Goal: Task Accomplishment & Management: Manage account settings

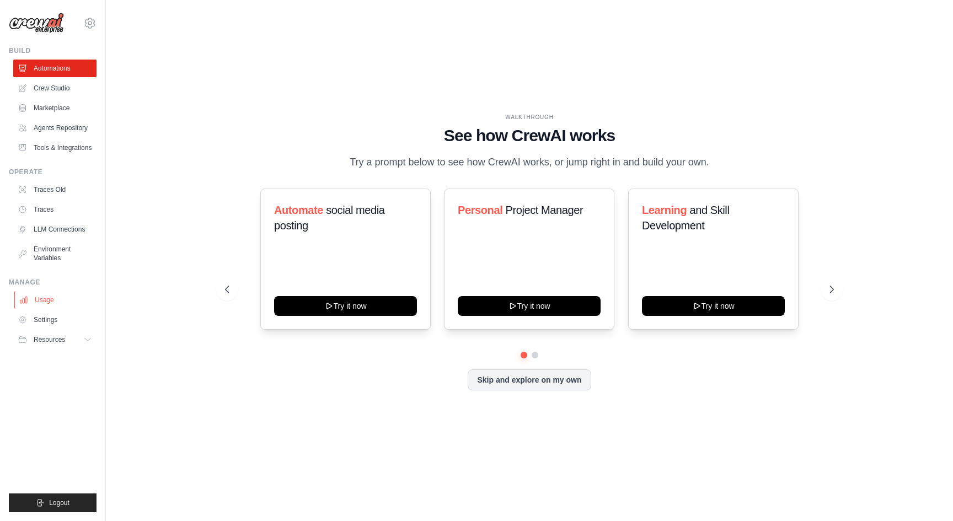
click at [49, 309] on link "Usage" at bounding box center [55, 300] width 83 height 18
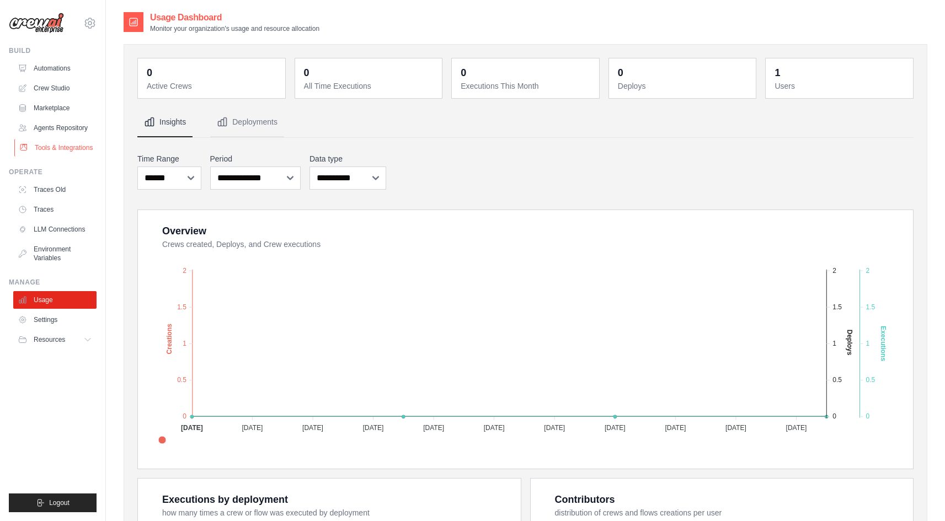
click at [51, 151] on link "Tools & Integrations" at bounding box center [55, 148] width 83 height 18
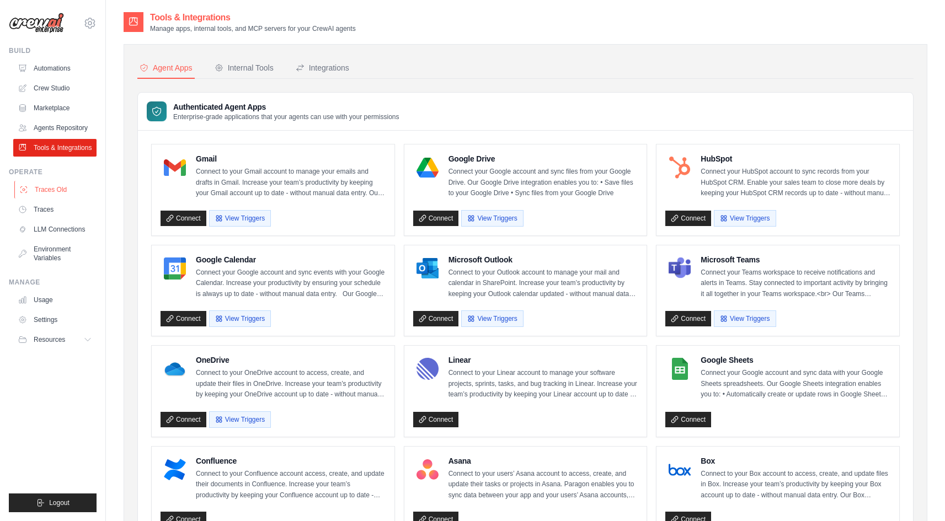
click at [58, 195] on link "Traces Old" at bounding box center [55, 190] width 83 height 18
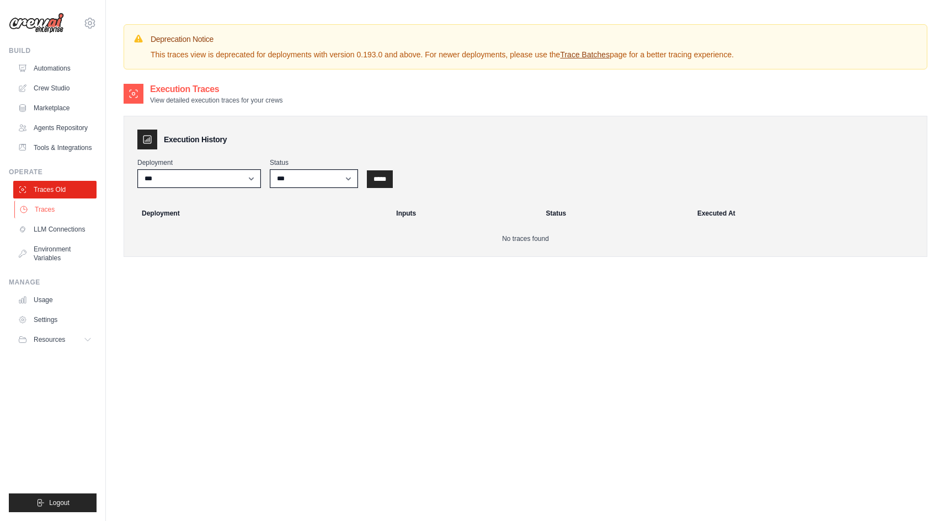
click at [54, 212] on link "Traces" at bounding box center [55, 210] width 83 height 18
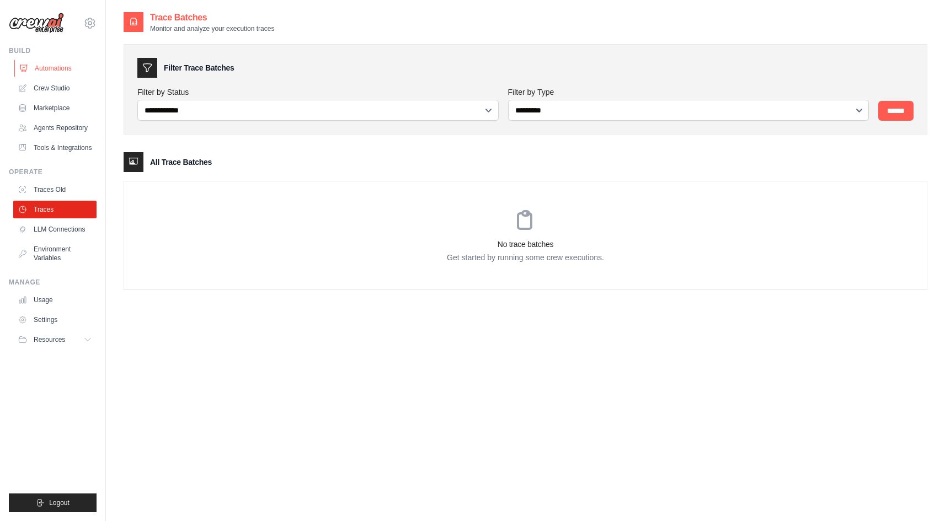
click at [56, 67] on link "Automations" at bounding box center [55, 69] width 83 height 18
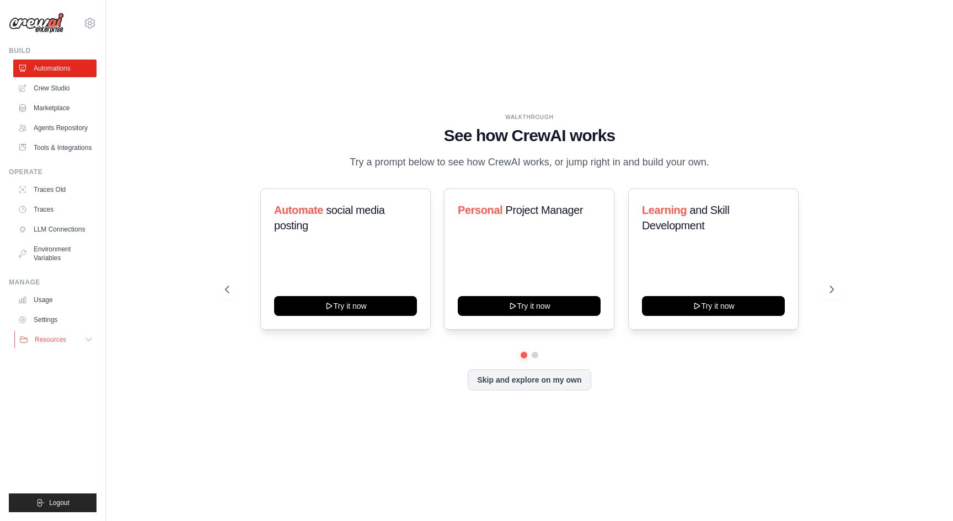
click at [86, 344] on icon at bounding box center [88, 339] width 9 height 9
click at [50, 309] on link "Usage" at bounding box center [55, 300] width 83 height 18
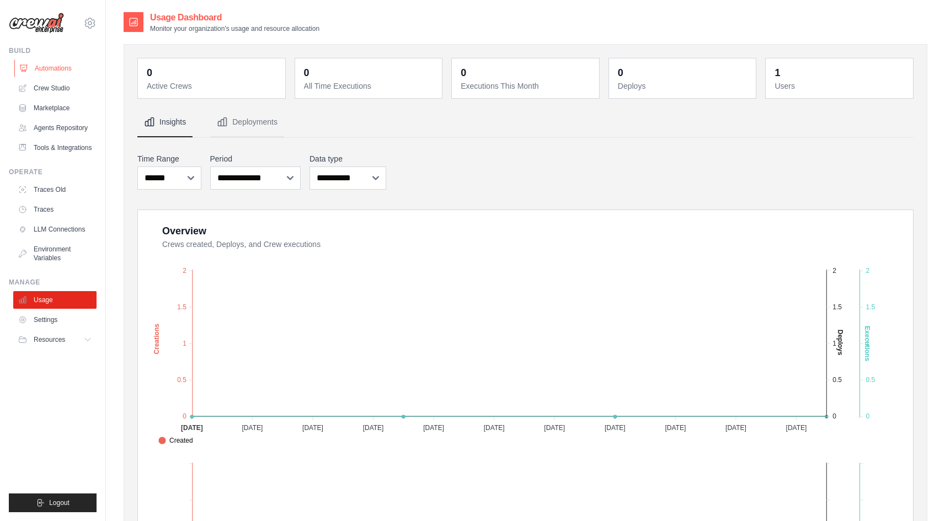
click at [47, 72] on link "Automations" at bounding box center [55, 69] width 83 height 18
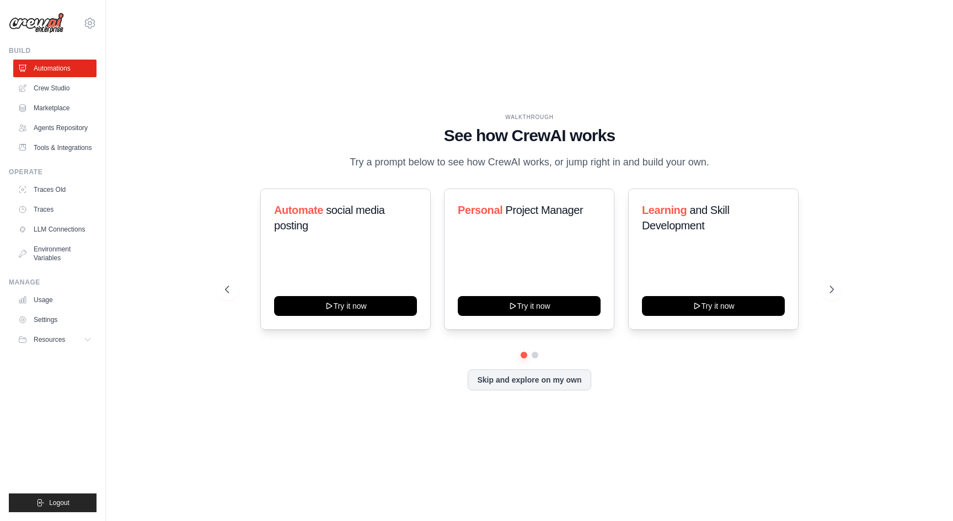
click at [52, 98] on ul "Automations Crew Studio Marketplace Agents Repository Tools & Integrations" at bounding box center [54, 108] width 83 height 97
click at [63, 107] on link "Marketplace" at bounding box center [55, 108] width 83 height 18
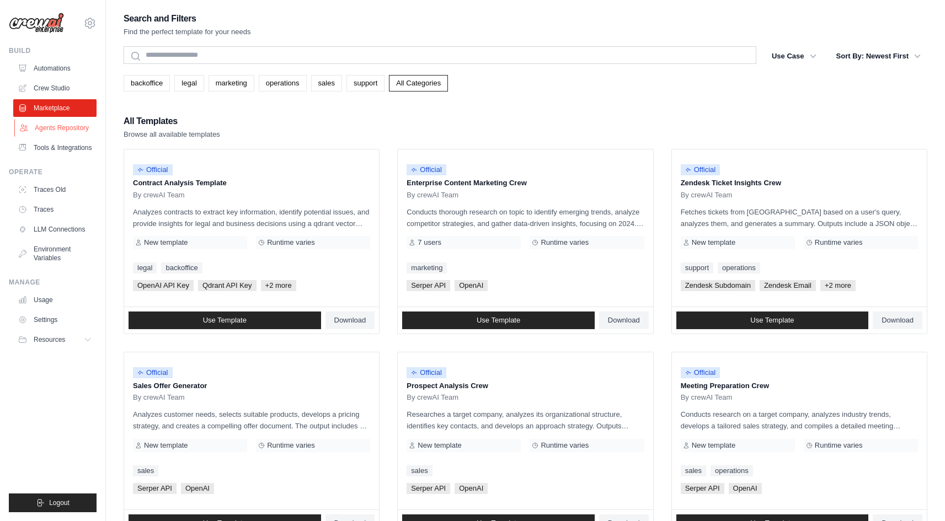
click at [59, 128] on link "Agents Repository" at bounding box center [55, 128] width 83 height 18
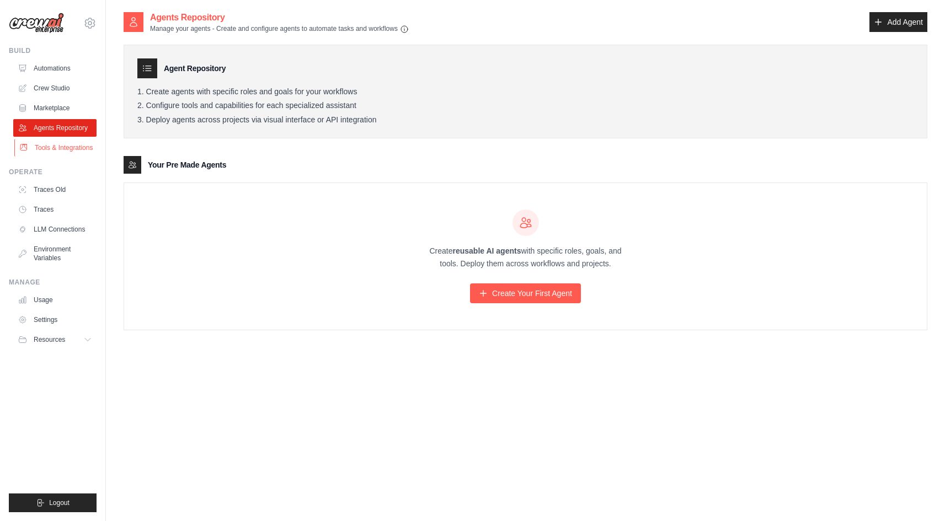
click at [60, 149] on link "Tools & Integrations" at bounding box center [55, 148] width 83 height 18
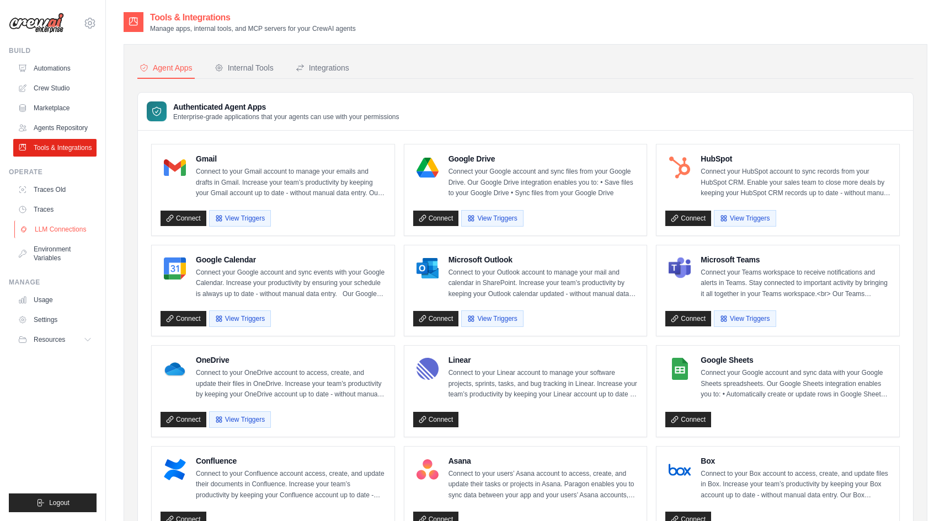
click at [64, 238] on link "LLM Connections" at bounding box center [55, 230] width 83 height 18
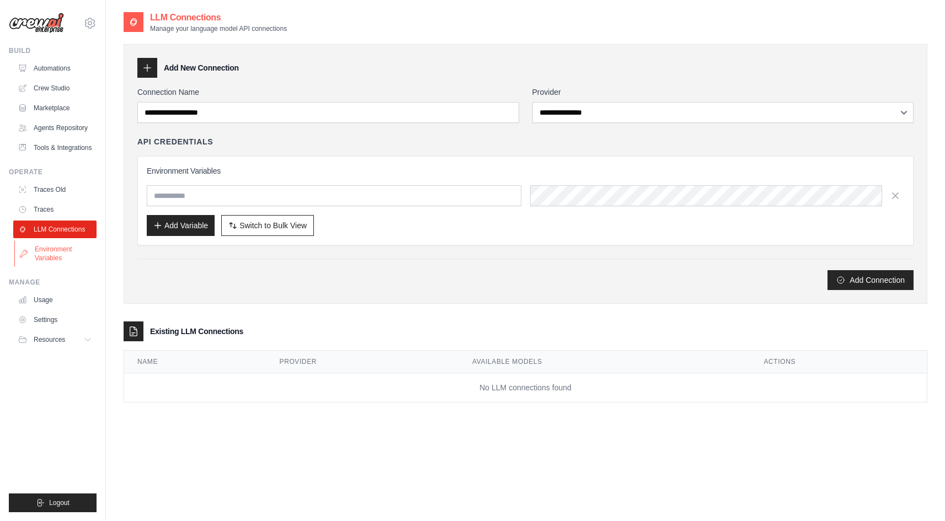
click at [65, 265] on link "Environment Variables" at bounding box center [55, 254] width 83 height 26
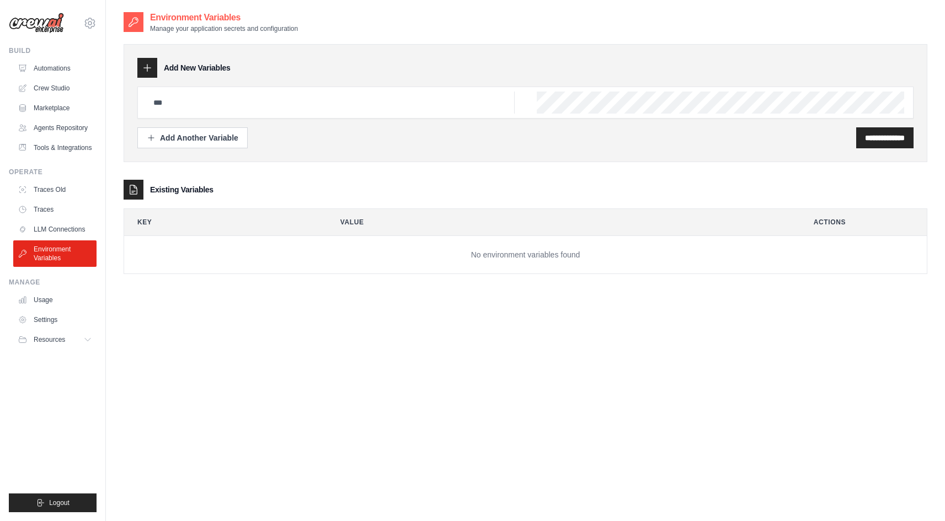
click at [42, 26] on img at bounding box center [36, 23] width 55 height 21
click at [91, 25] on icon at bounding box center [89, 23] width 3 height 3
click at [122, 74] on link "Settings" at bounding box center [136, 68] width 105 height 22
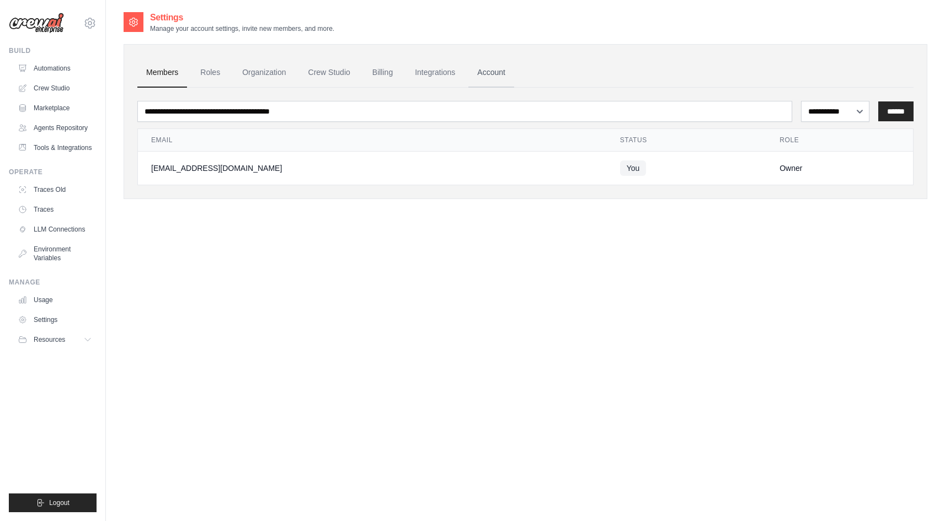
click at [514, 71] on link "Account" at bounding box center [491, 73] width 46 height 30
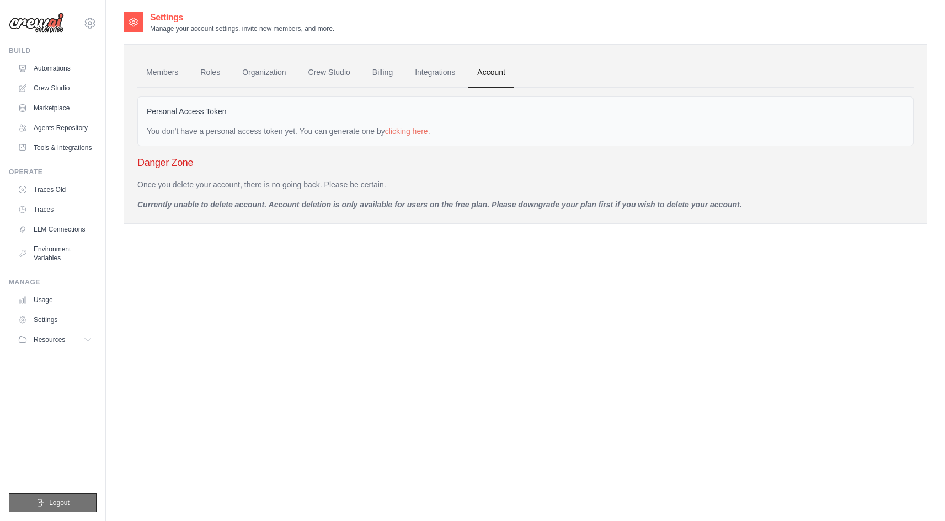
click at [62, 498] on button "Logout" at bounding box center [53, 503] width 88 height 19
